Goal: Transaction & Acquisition: Purchase product/service

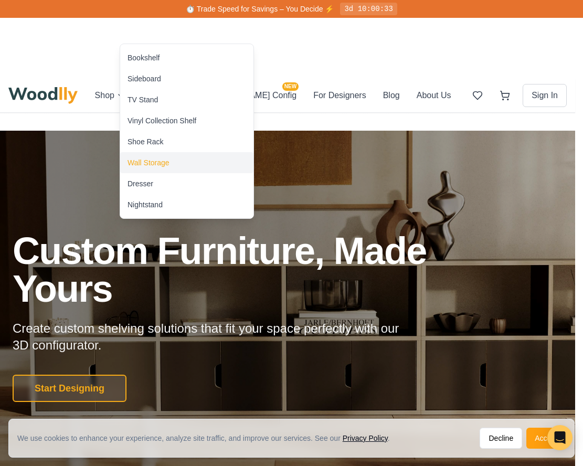
click at [135, 165] on div "Wall Storage" at bounding box center [149, 162] width 42 height 10
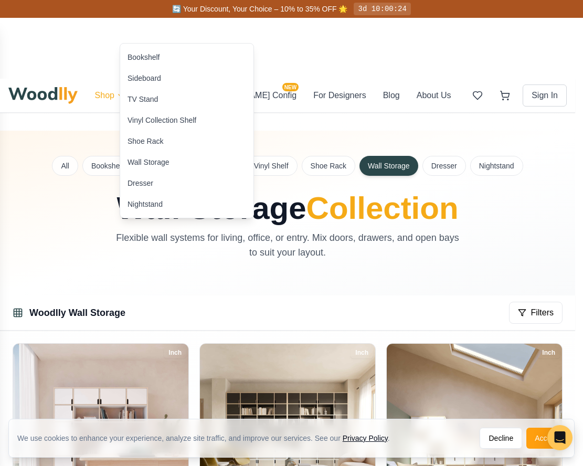
click at [135, 184] on div "Dresser" at bounding box center [141, 183] width 26 height 10
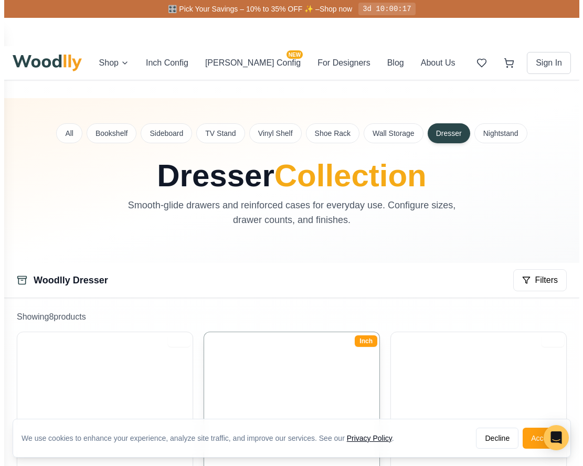
scroll to position [115, 0]
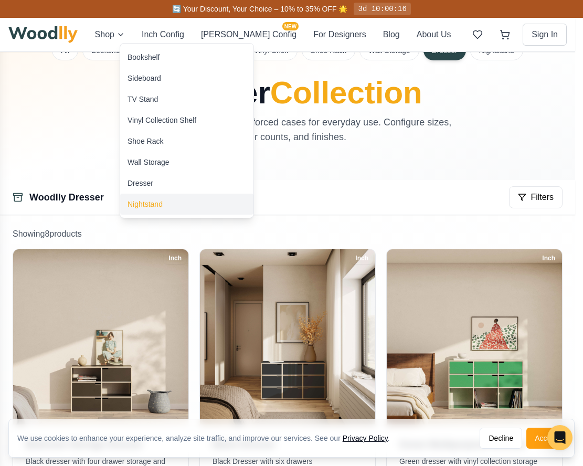
click at [130, 203] on div "Nightstand" at bounding box center [145, 204] width 35 height 10
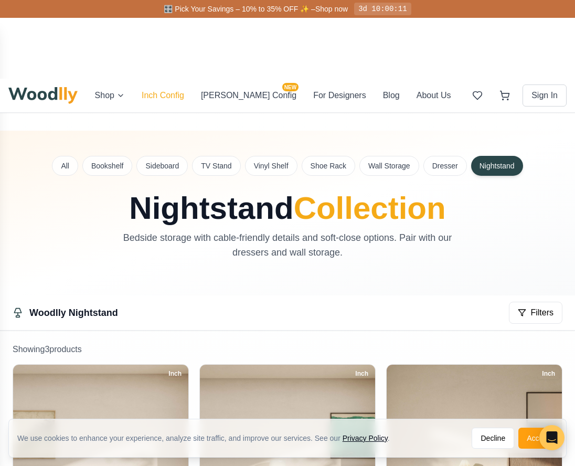
click at [184, 89] on button "Inch Config" at bounding box center [163, 95] width 43 height 13
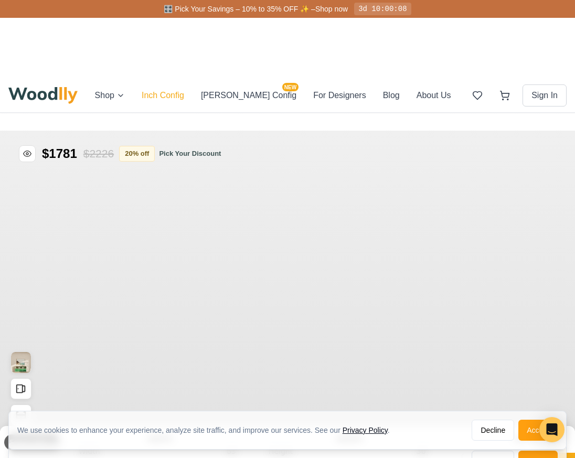
type input "63"
type input "2"
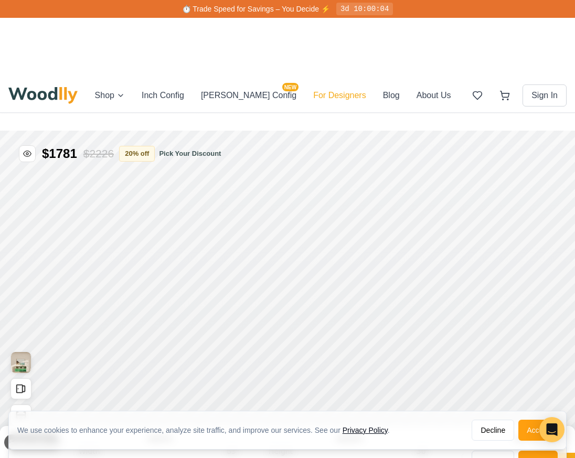
click at [313, 89] on button "For Designers" at bounding box center [339, 95] width 52 height 13
